Goal: Task Accomplishment & Management: Use online tool/utility

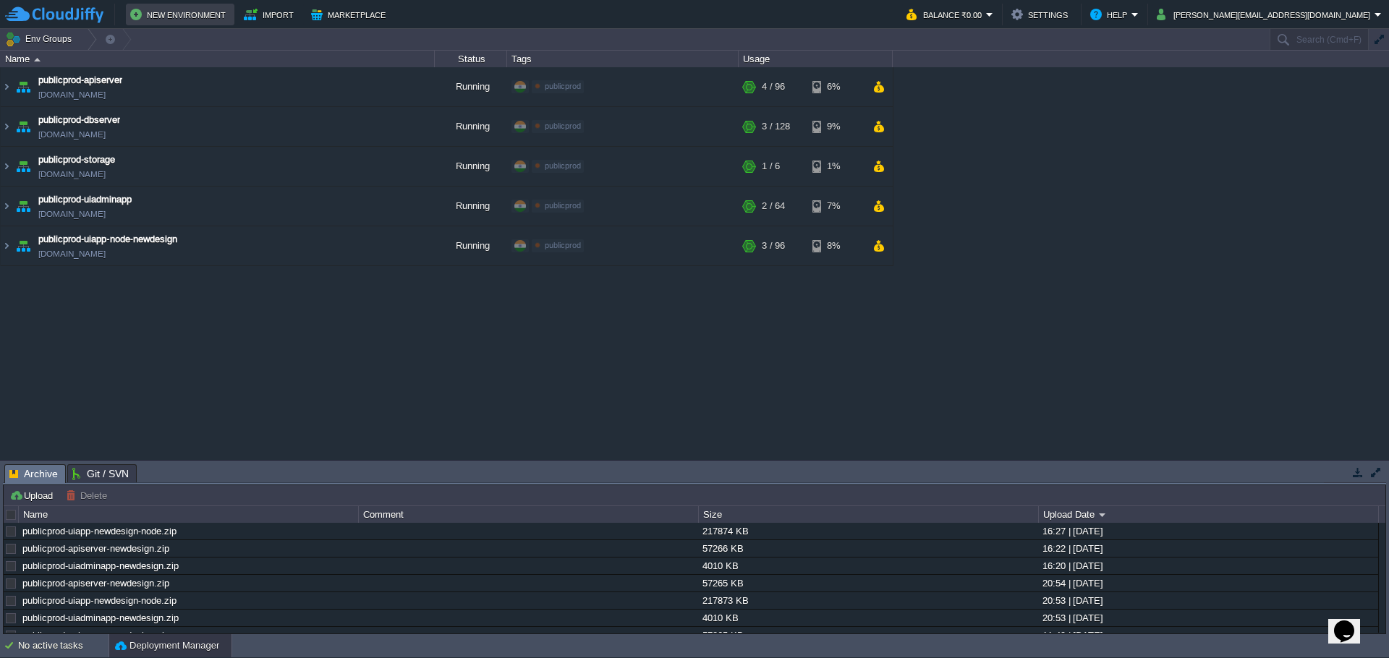
click at [195, 15] on button "New Environment" at bounding box center [180, 14] width 100 height 17
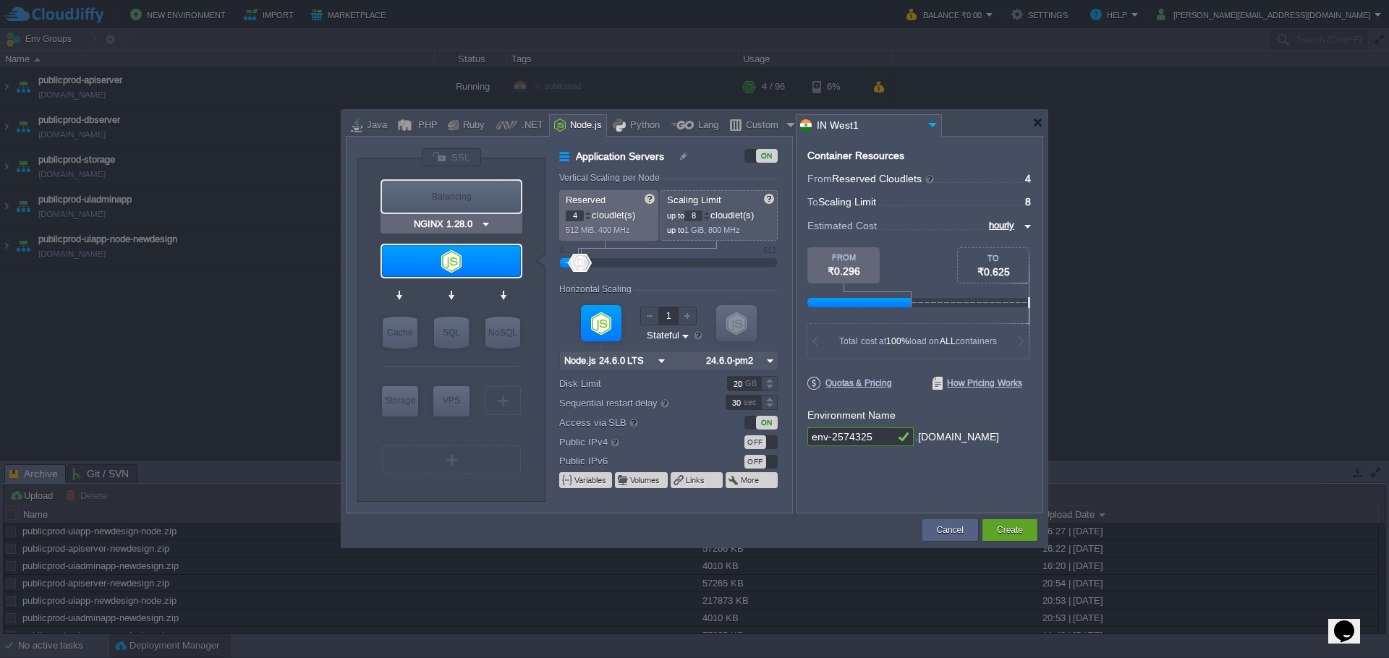
type input "Node.js 24.6.0 LTS"
click at [501, 291] on img at bounding box center [497, 288] width 11 height 14
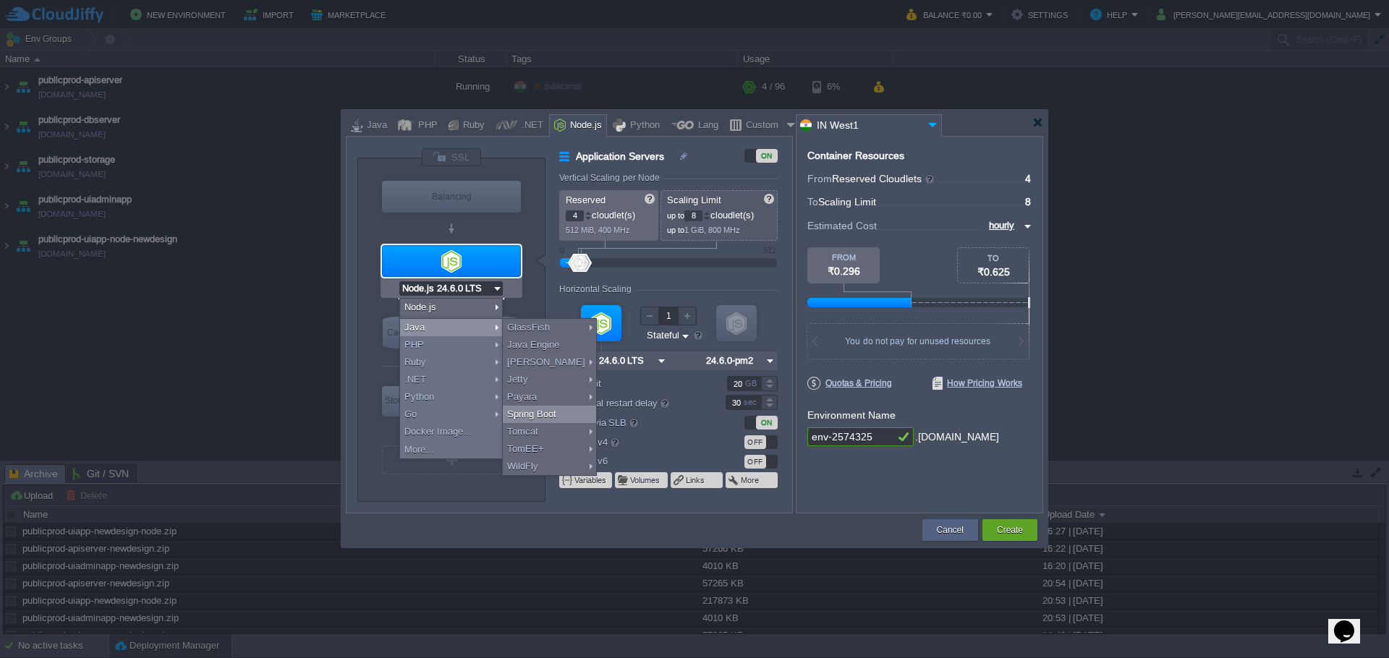
click at [543, 415] on div "Spring Boot" at bounding box center [549, 414] width 93 height 17
type input "Application Servers"
type input "1"
type input "4"
type input "Spring Boot"
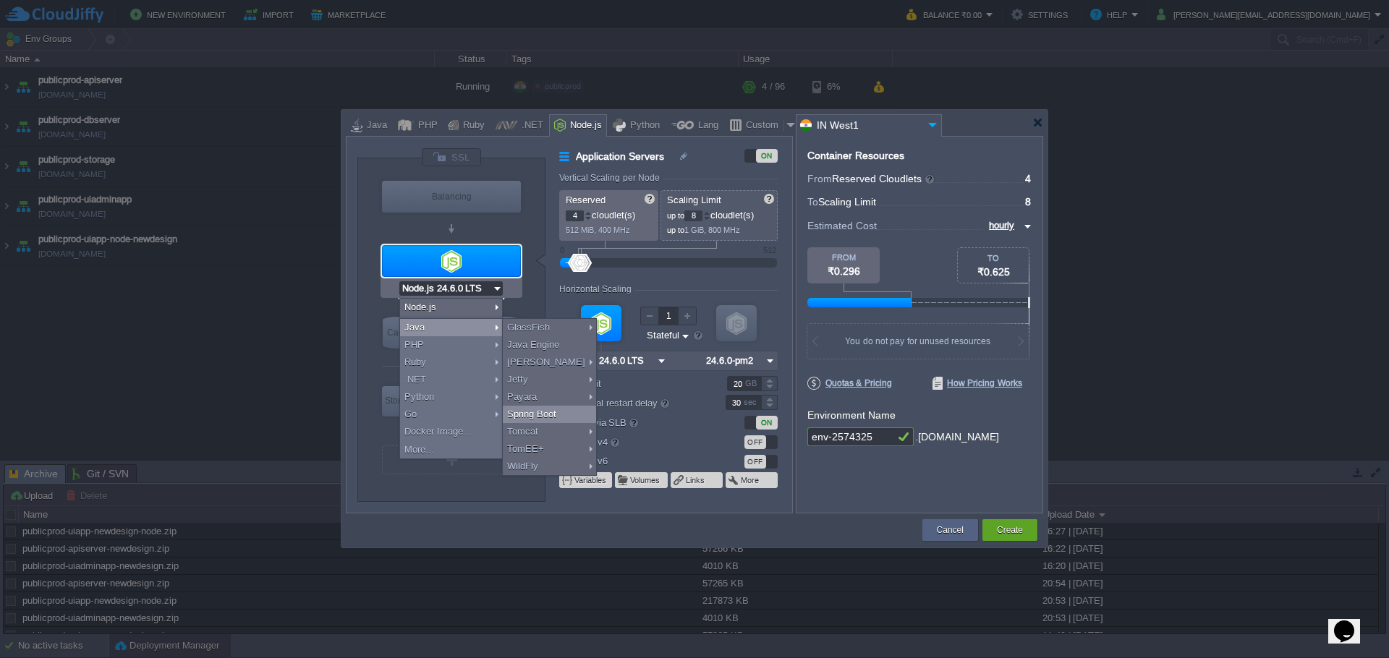
type input "Zulu Communit..."
type input "Spring Boot"
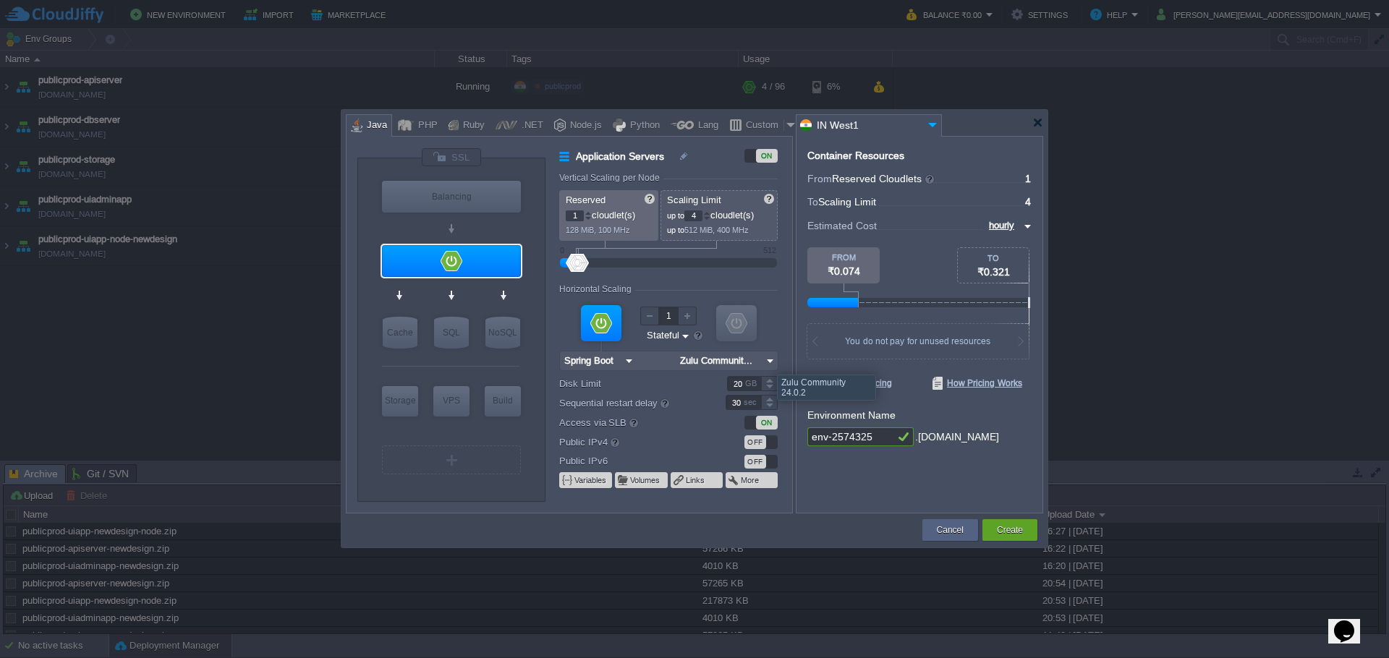
click at [768, 361] on img at bounding box center [770, 361] width 15 height 19
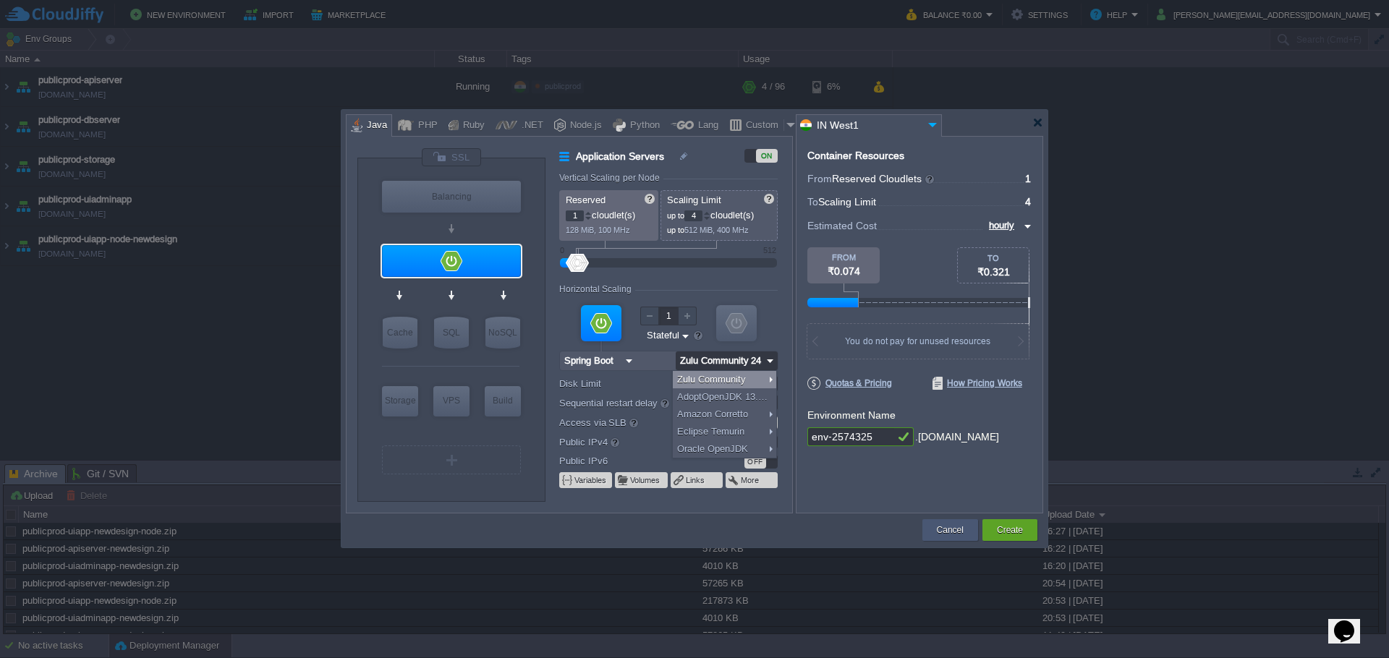
type input "Zulu Communit..."
click at [954, 535] on button "Cancel" at bounding box center [950, 530] width 27 height 14
